Goal: Entertainment & Leisure: Consume media (video, audio)

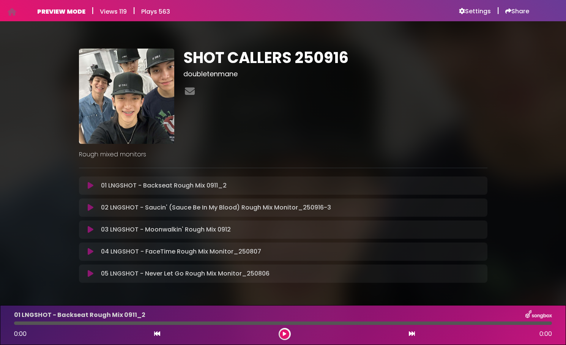
click at [90, 208] on icon at bounding box center [91, 208] width 6 height 8
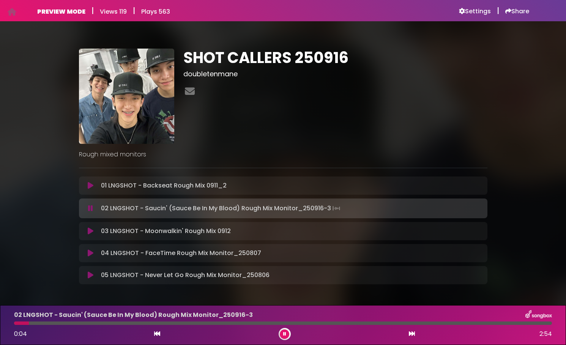
click at [281, 333] on button at bounding box center [284, 333] width 9 height 9
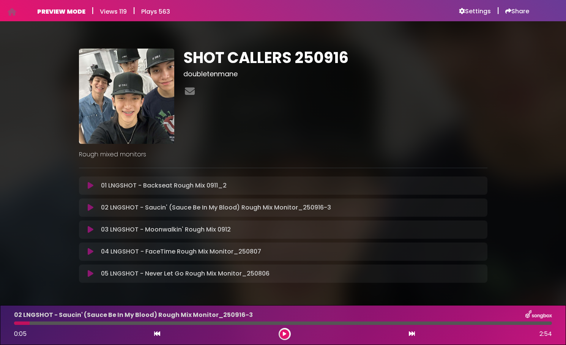
click at [89, 186] on icon at bounding box center [91, 186] width 6 height 8
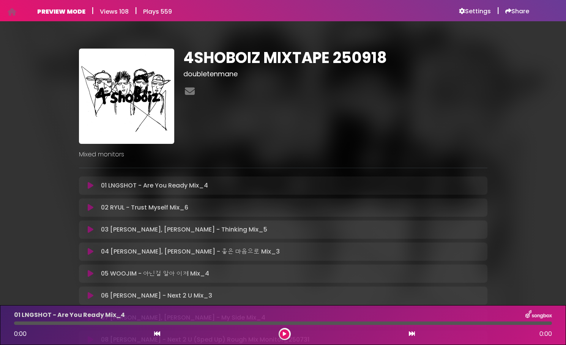
click at [91, 186] on icon at bounding box center [91, 186] width 6 height 8
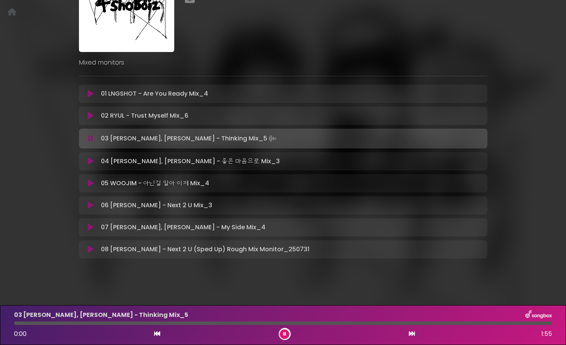
scroll to position [93, 0]
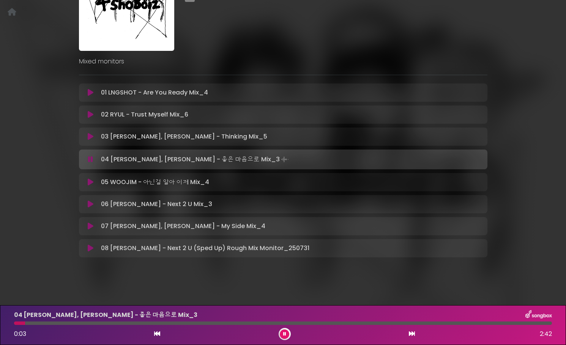
click at [90, 133] on icon at bounding box center [91, 137] width 6 height 8
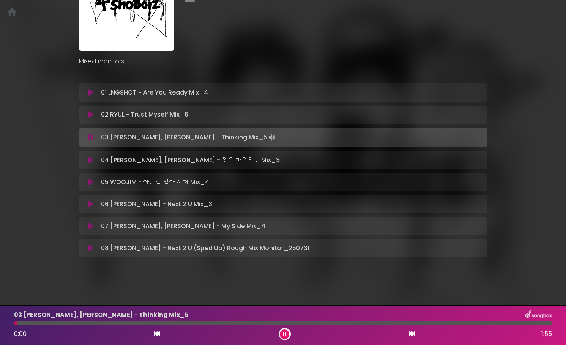
click at [532, 322] on div at bounding box center [283, 322] width 538 height 3
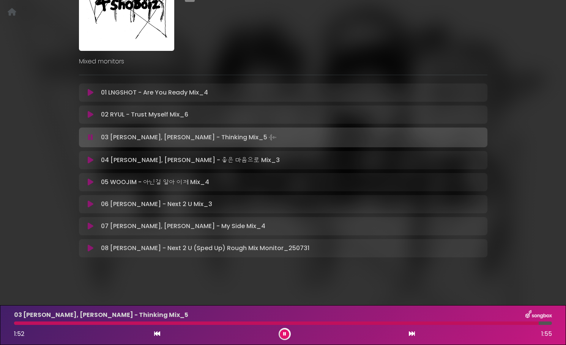
click at [496, 321] on div at bounding box center [276, 322] width 524 height 3
click at [427, 320] on div "03 [PERSON_NAME], [PERSON_NAME] - Thinking Mix_5 1:50 1:55" at bounding box center [282, 325] width 547 height 30
click at [423, 323] on div at bounding box center [271, 322] width 515 height 3
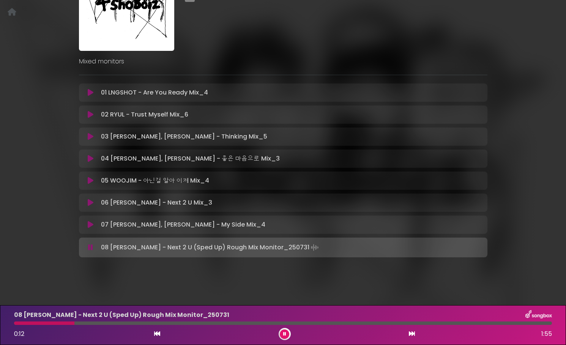
click at [285, 334] on icon at bounding box center [284, 334] width 3 height 5
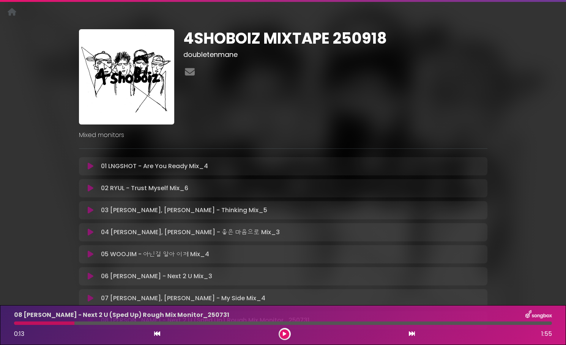
scroll to position [0, 0]
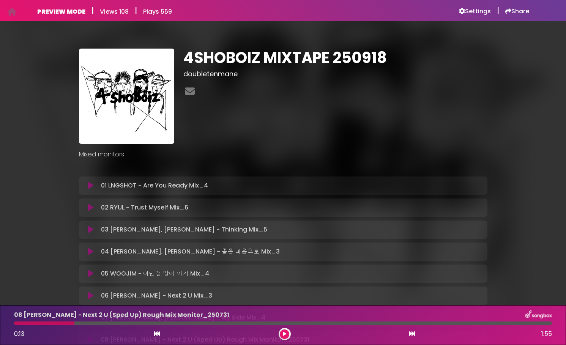
click at [133, 115] on img at bounding box center [126, 96] width 95 height 95
